Goal: Use online tool/utility: Use online tool/utility

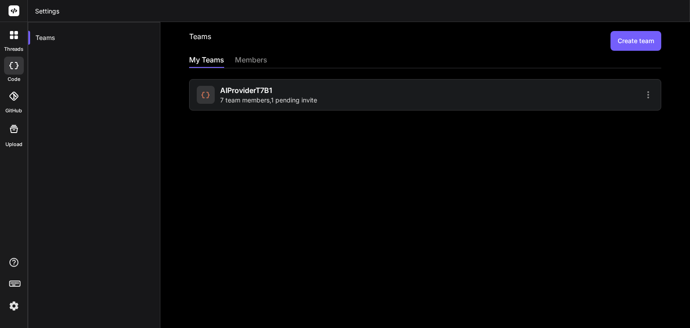
click at [12, 37] on icon at bounding box center [12, 38] width 4 height 4
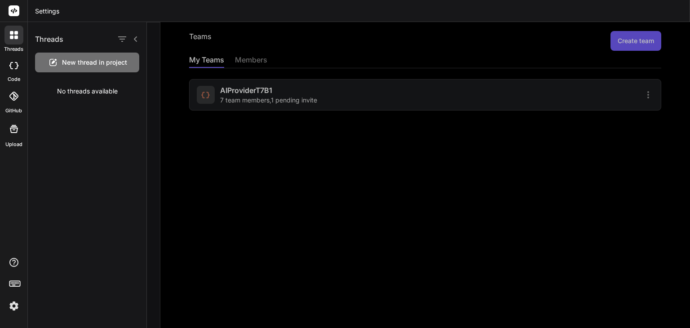
click at [12, 68] on icon at bounding box center [13, 65] width 9 height 7
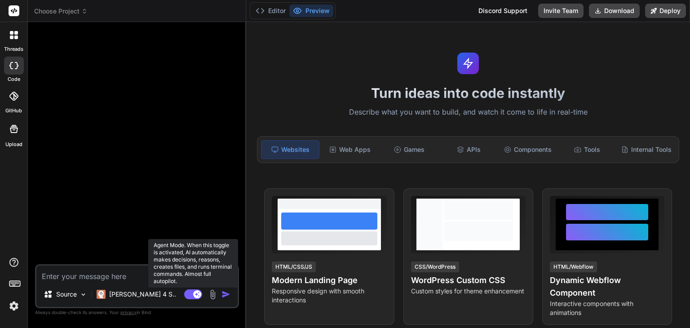
click at [193, 293] on rect at bounding box center [193, 294] width 18 height 10
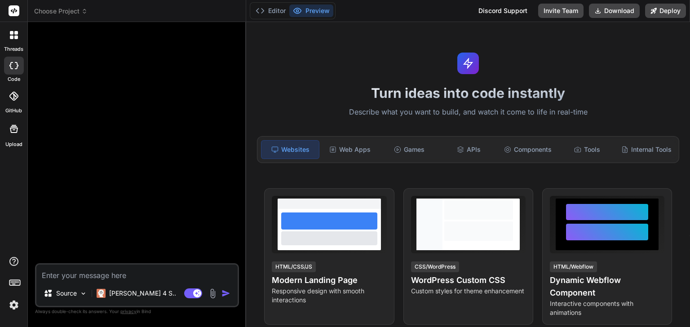
type textarea "x"
